Goal: Task Accomplishment & Management: Use online tool/utility

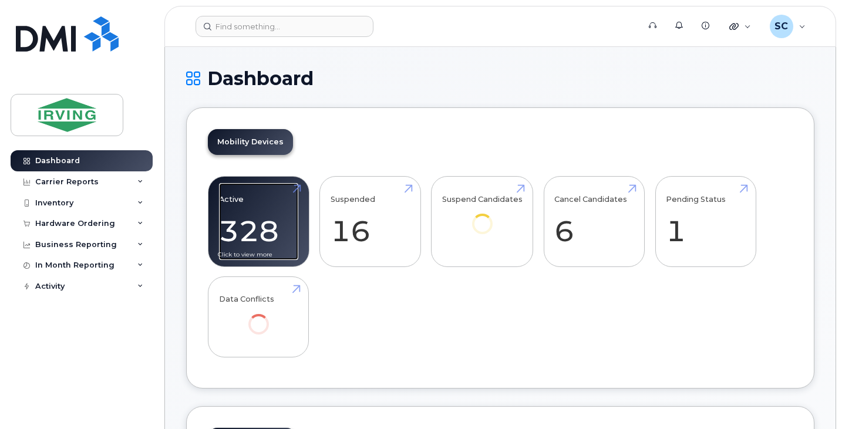
click at [257, 221] on link "Active 328 -96%" at bounding box center [258, 221] width 79 height 77
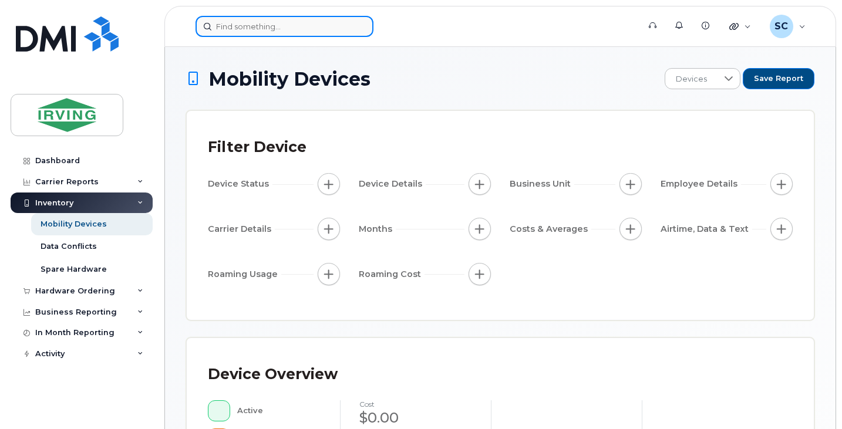
click at [276, 26] on input at bounding box center [284, 26] width 178 height 21
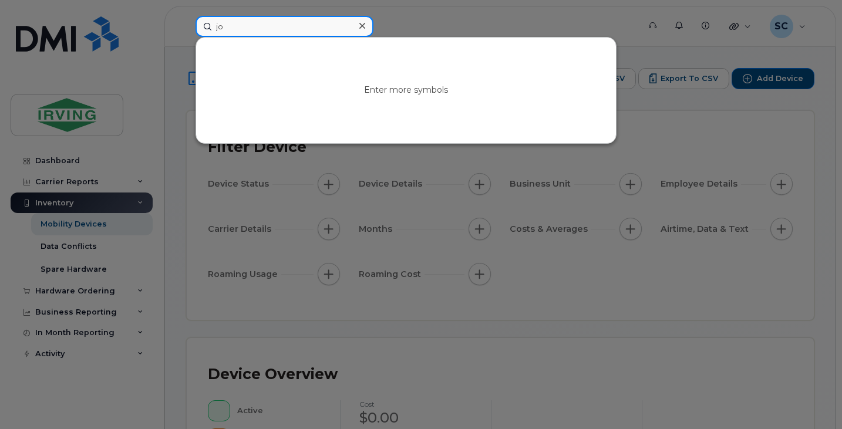
type input "j"
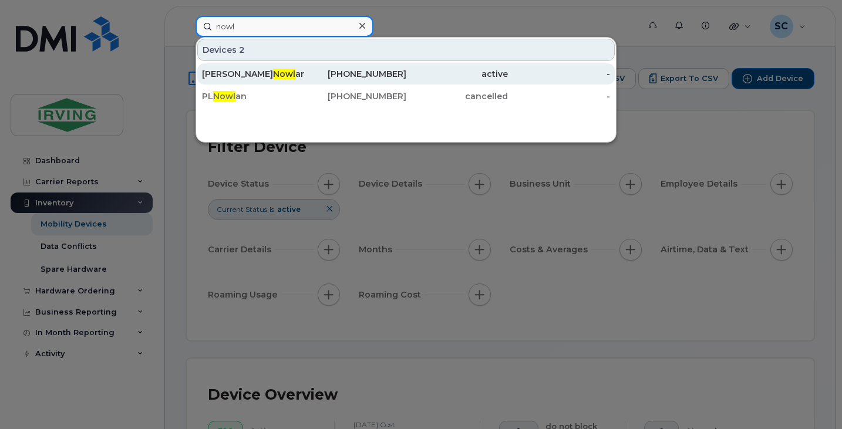
type input "nowl"
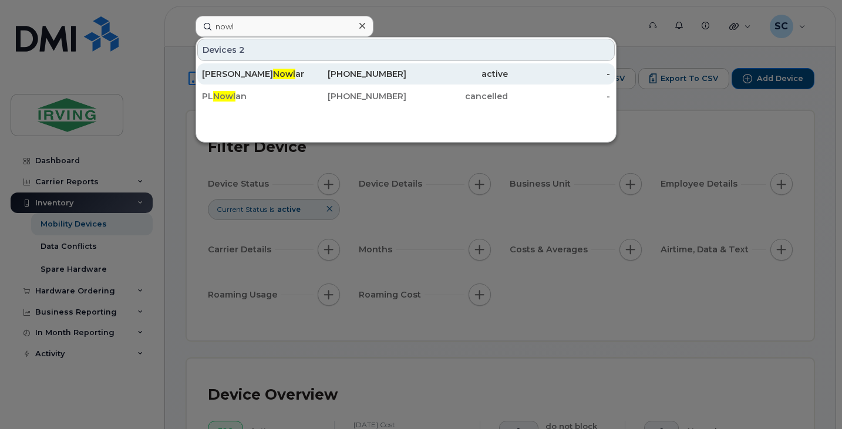
click at [275, 72] on div "John Nowl an Jr" at bounding box center [253, 74] width 102 height 12
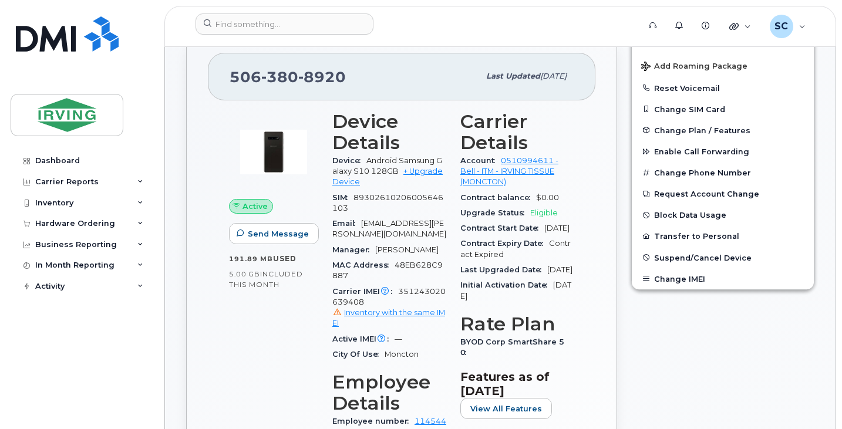
scroll to position [224, 0]
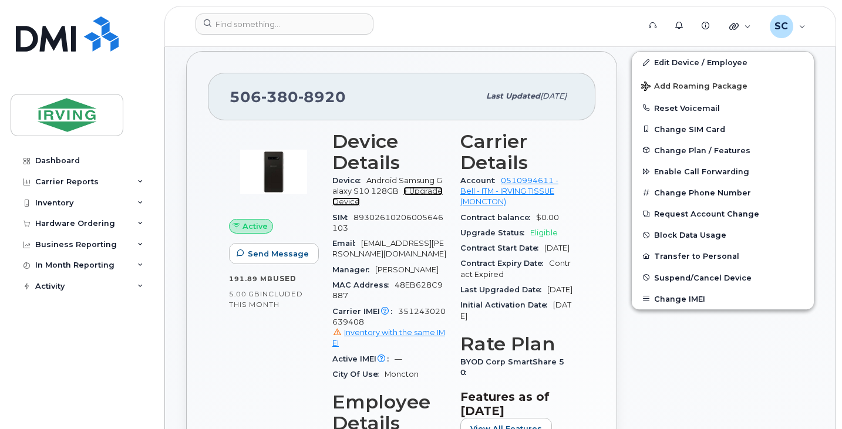
click at [431, 194] on link "+ Upgrade Device" at bounding box center [387, 196] width 110 height 19
drag, startPoint x: 440, startPoint y: 217, endPoint x: 387, endPoint y: 214, distance: 52.9
click at [387, 214] on span "89302610206005646103" at bounding box center [387, 222] width 111 height 19
click at [404, 270] on span "[PERSON_NAME]" at bounding box center [406, 269] width 63 height 9
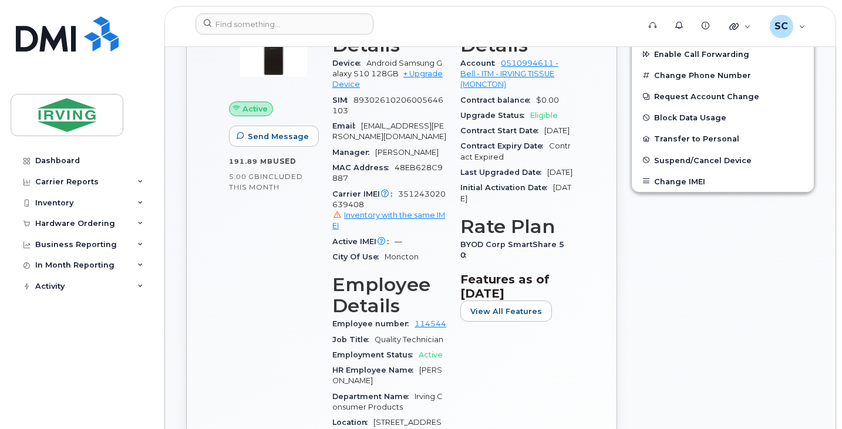
scroll to position [0, 0]
